Goal: Task Accomplishment & Management: Manage account settings

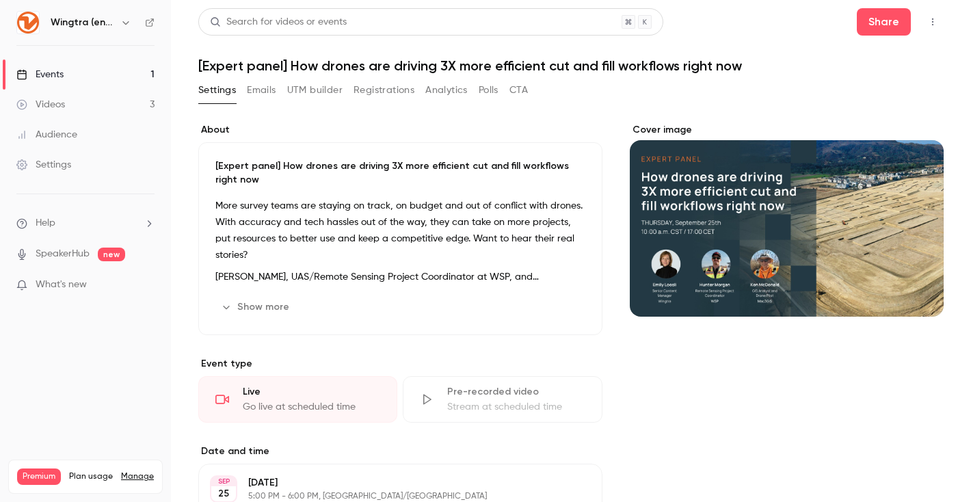
click at [87, 105] on link "Videos 3" at bounding box center [85, 105] width 171 height 30
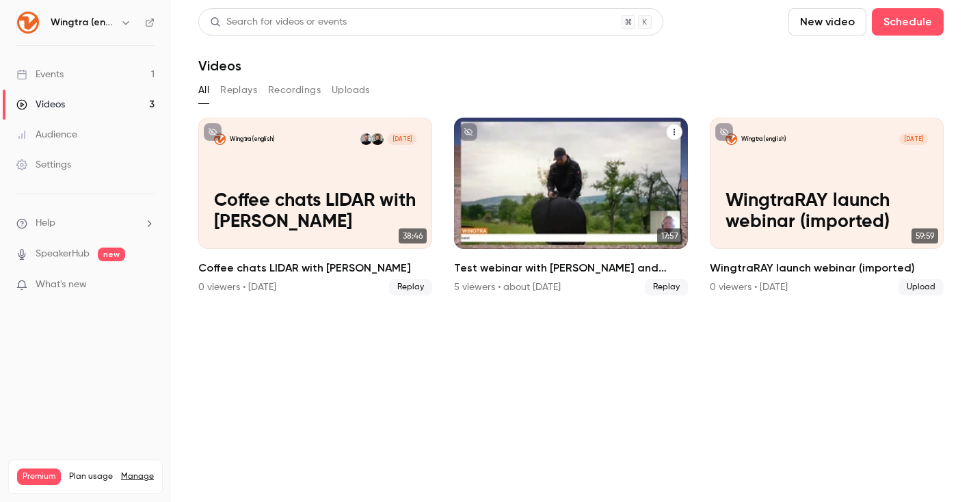
click at [670, 131] on button "Test webinar with Maeli and Andy" at bounding box center [674, 132] width 16 height 16
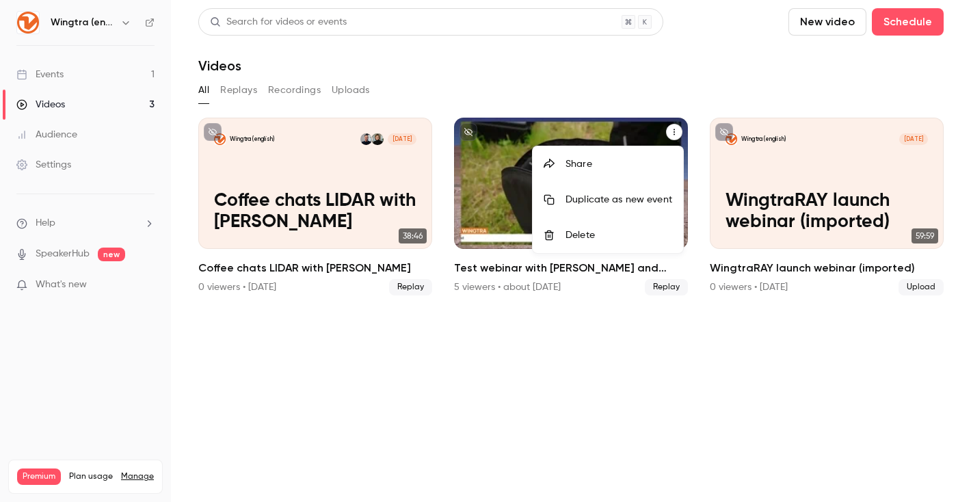
click at [608, 234] on div "Delete" at bounding box center [619, 235] width 107 height 14
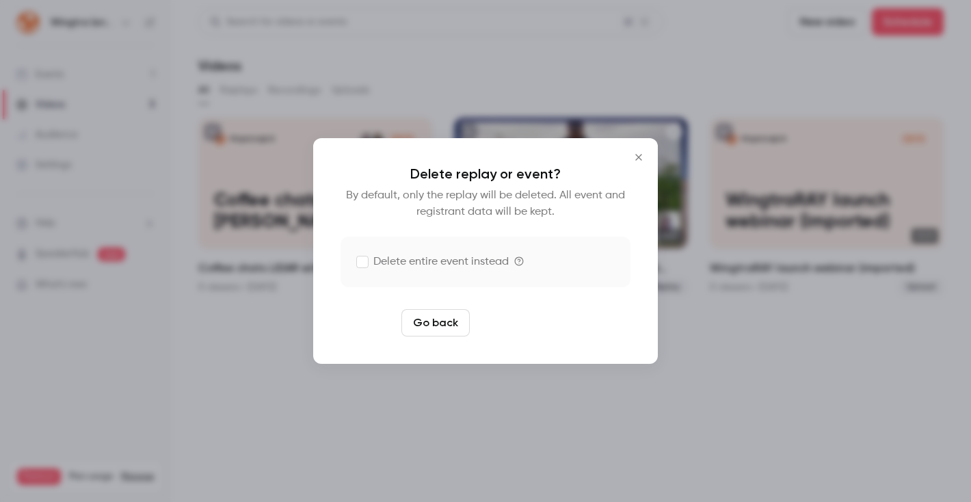
click at [535, 319] on button "Delete replay" at bounding box center [522, 322] width 95 height 27
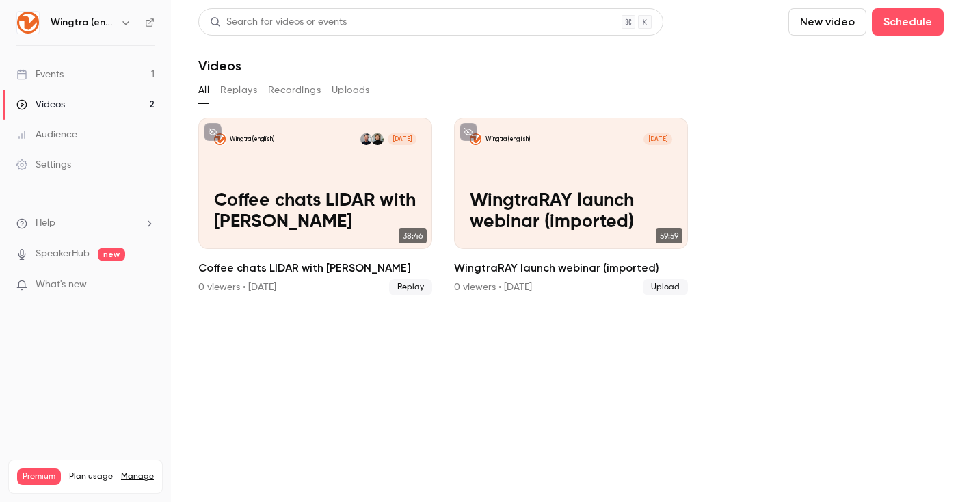
click at [55, 77] on div "Events" at bounding box center [39, 75] width 47 height 14
